Goal: Task Accomplishment & Management: Use online tool/utility

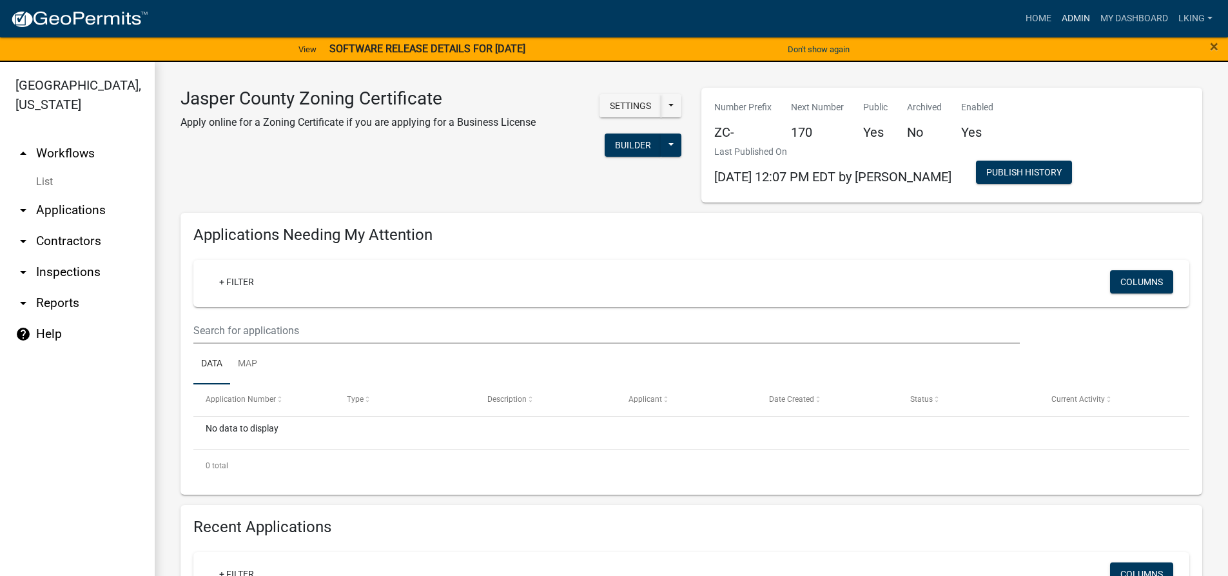
click at [1071, 14] on link "Admin" at bounding box center [1075, 18] width 39 height 24
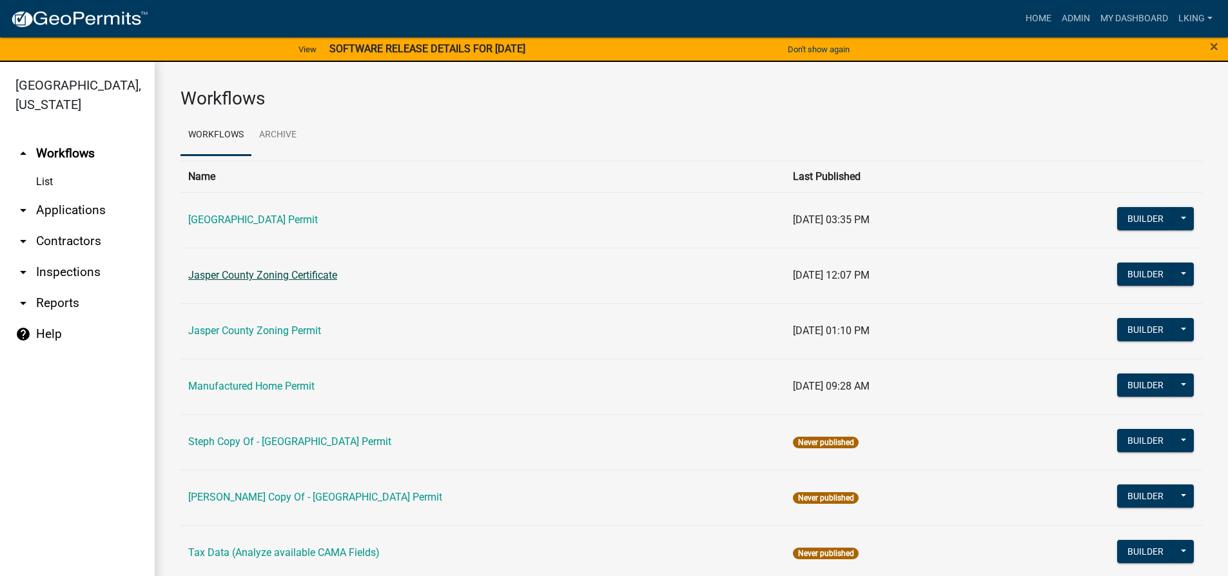
click at [264, 275] on link "Jasper County Zoning Certificate" at bounding box center [262, 275] width 149 height 12
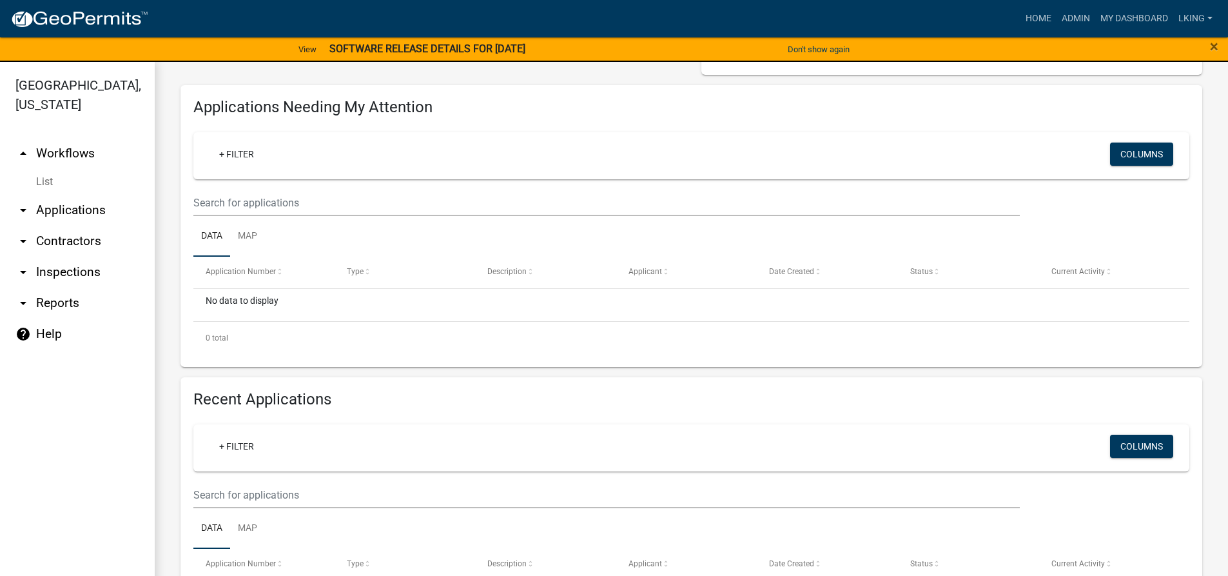
scroll to position [129, 0]
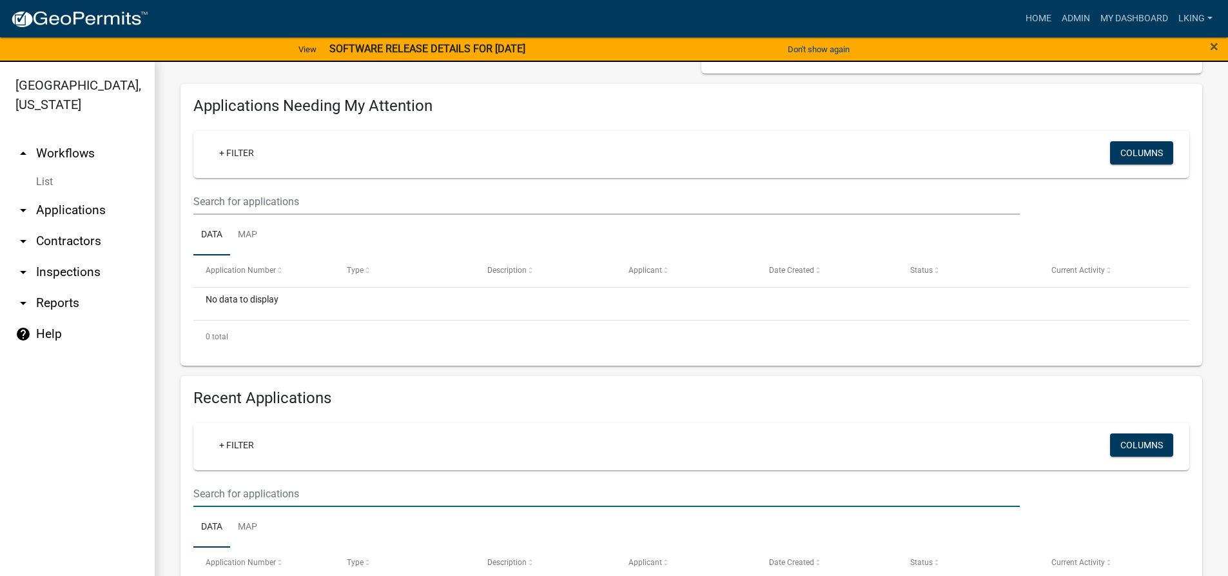
click at [261, 493] on input "text" at bounding box center [606, 493] width 826 height 26
click at [254, 490] on input "text" at bounding box center [606, 493] width 826 height 26
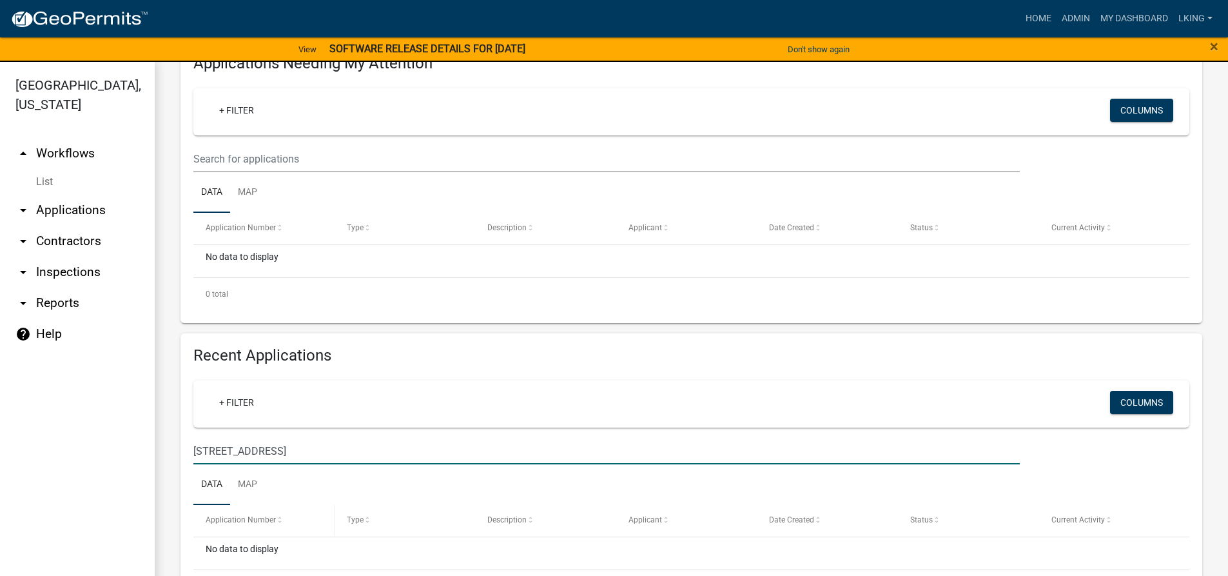
scroll to position [221, 0]
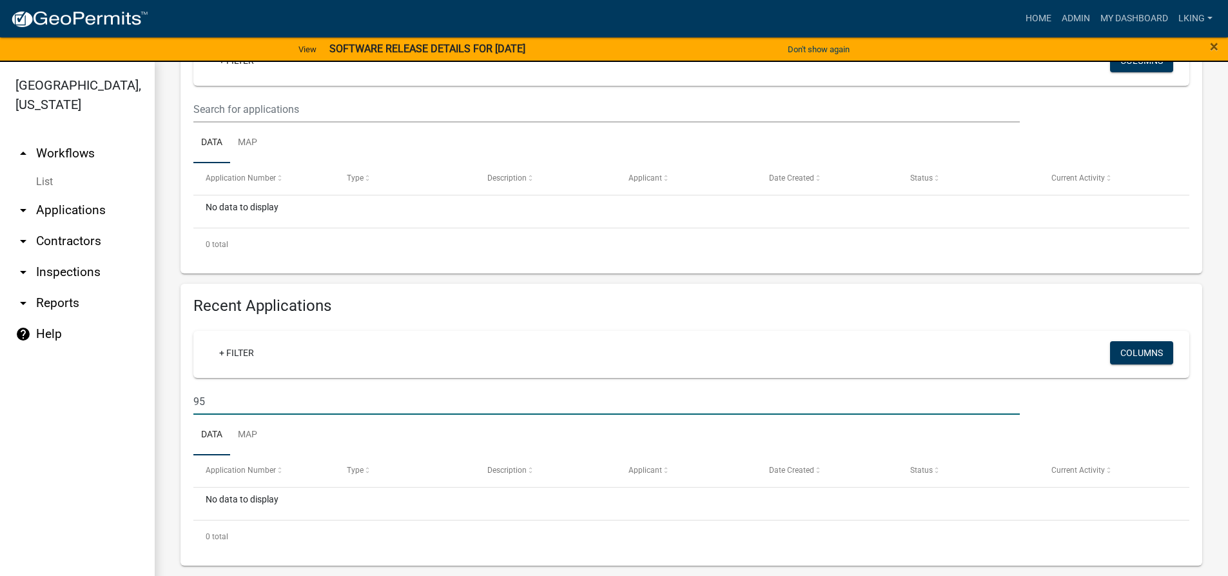
type input "9"
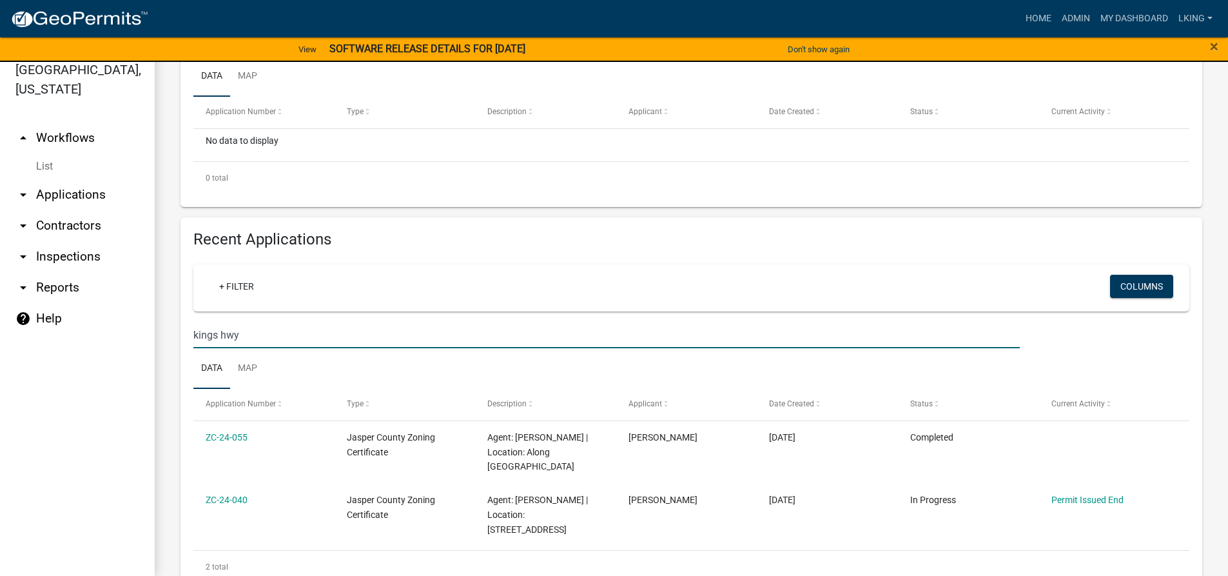
scroll to position [260, 0]
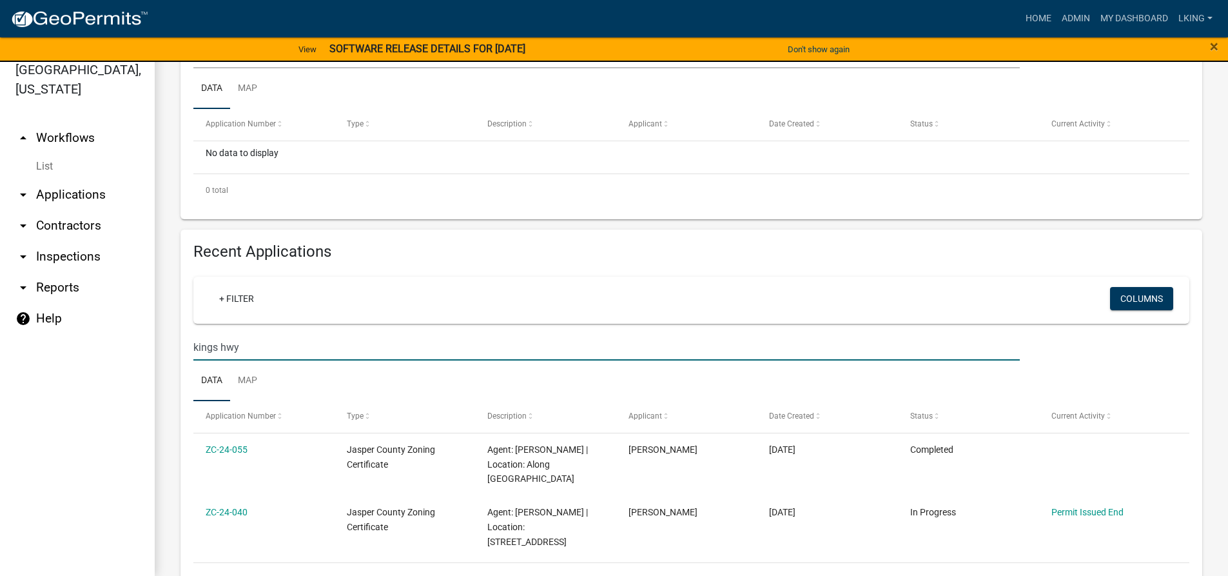
type input "kings hwy"
